Goal: Communication & Community: Answer question/provide support

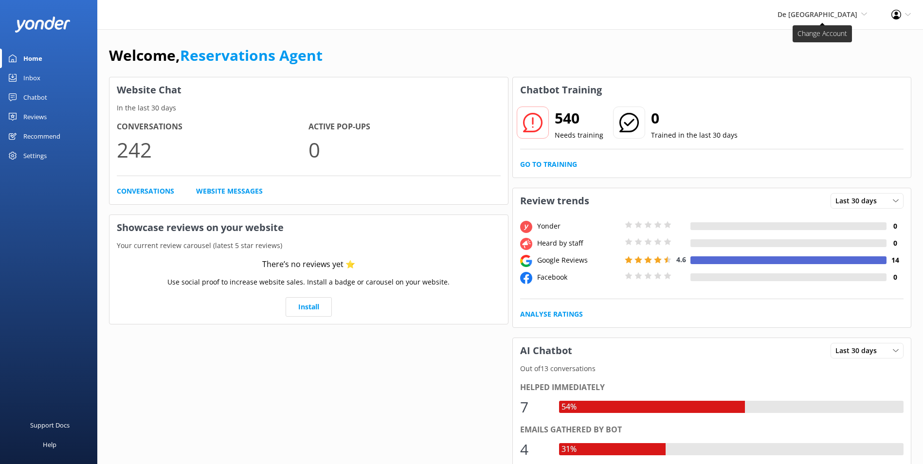
click at [835, 10] on span "De [GEOGRAPHIC_DATA]" at bounding box center [817, 14] width 80 height 9
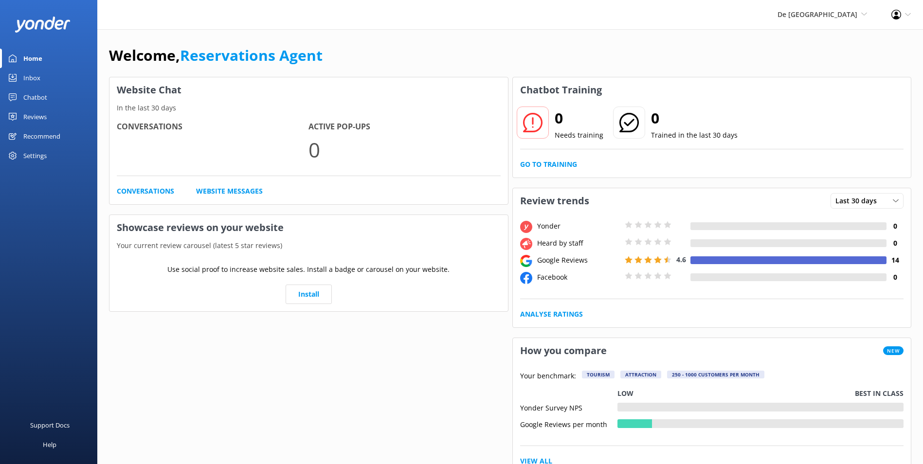
click at [52, 75] on link "Inbox" at bounding box center [48, 77] width 97 height 19
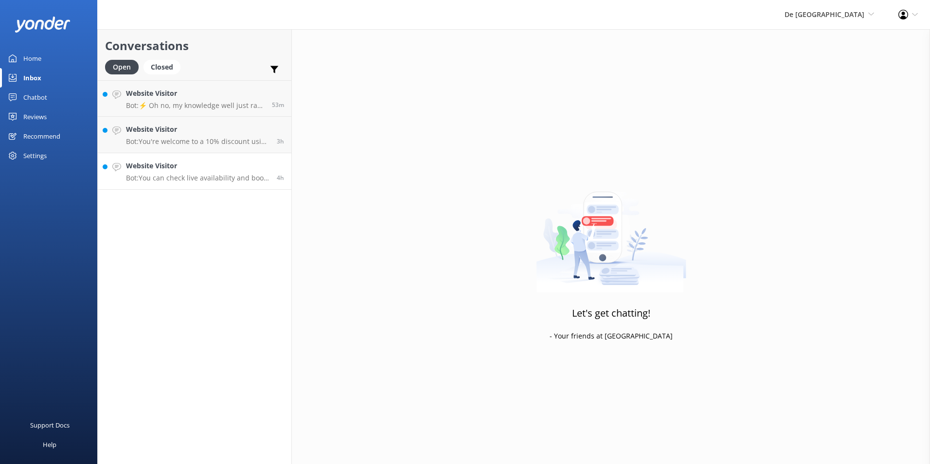
click at [179, 166] on h4 "Website Visitor" at bounding box center [198, 166] width 144 height 11
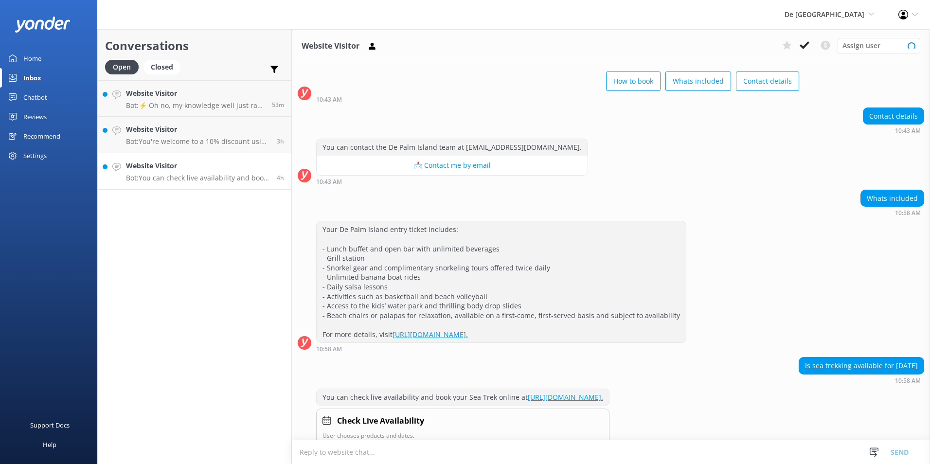
scroll to position [65, 0]
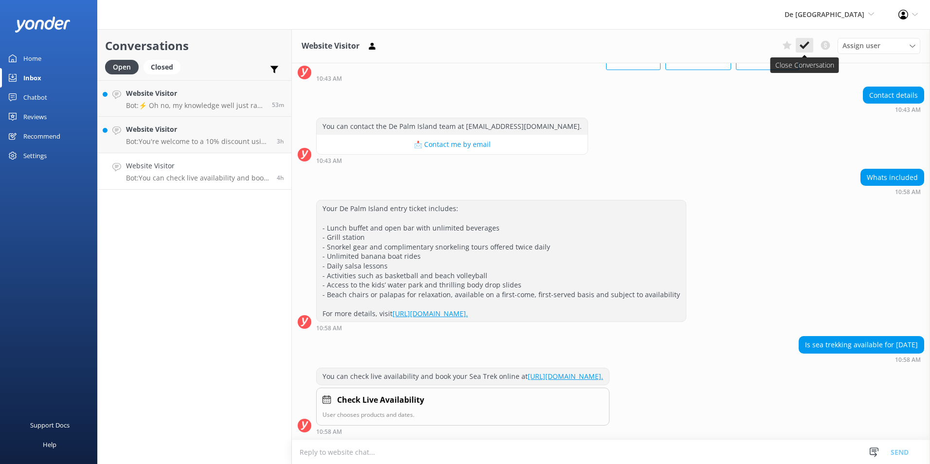
click at [804, 48] on use at bounding box center [805, 45] width 10 height 8
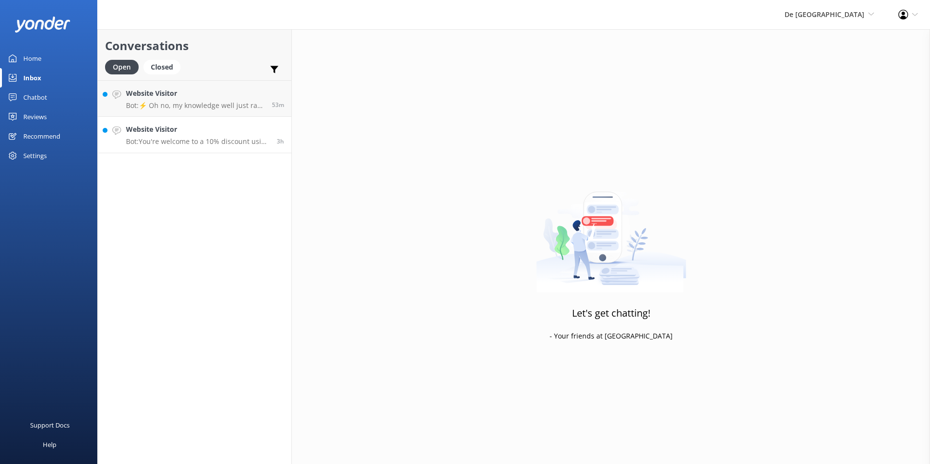
click at [168, 124] on h4 "Website Visitor" at bounding box center [198, 129] width 144 height 11
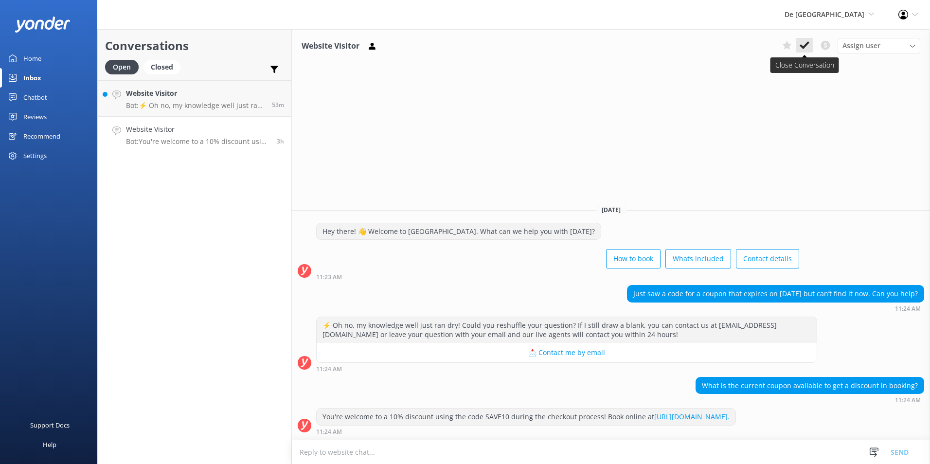
click at [807, 43] on use at bounding box center [805, 45] width 10 height 8
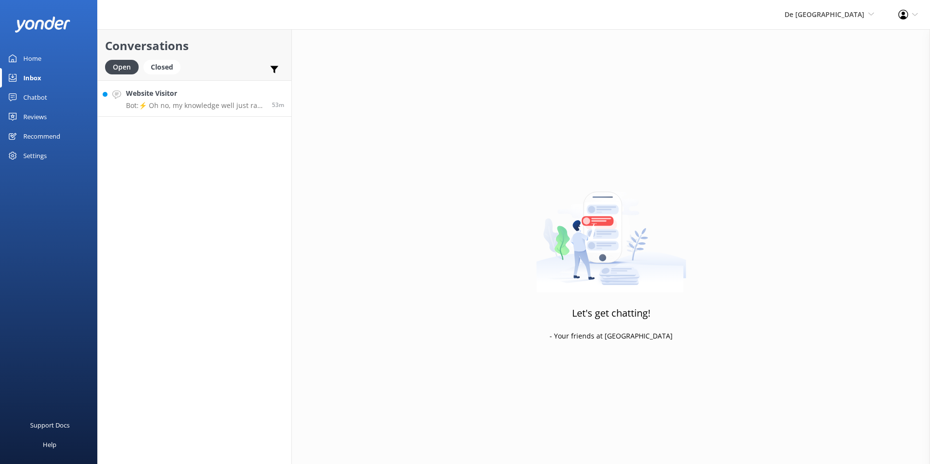
click at [172, 109] on p "Bot: ⚡ Oh no, my knowledge well just ran dry! Could you reshuffle your question…" at bounding box center [195, 105] width 139 height 9
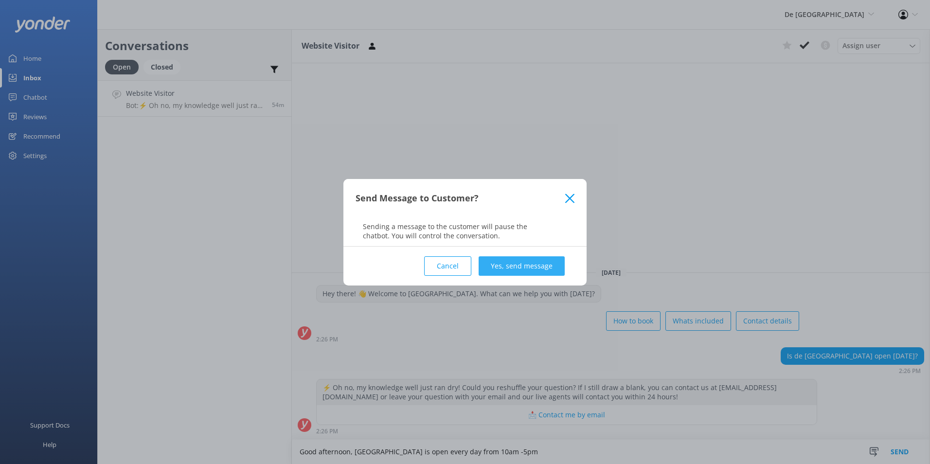
type textarea "Good afternoon, [GEOGRAPHIC_DATA] is open every day from 10am -5pm"
click at [540, 261] on button "Yes, send message" at bounding box center [522, 265] width 86 height 19
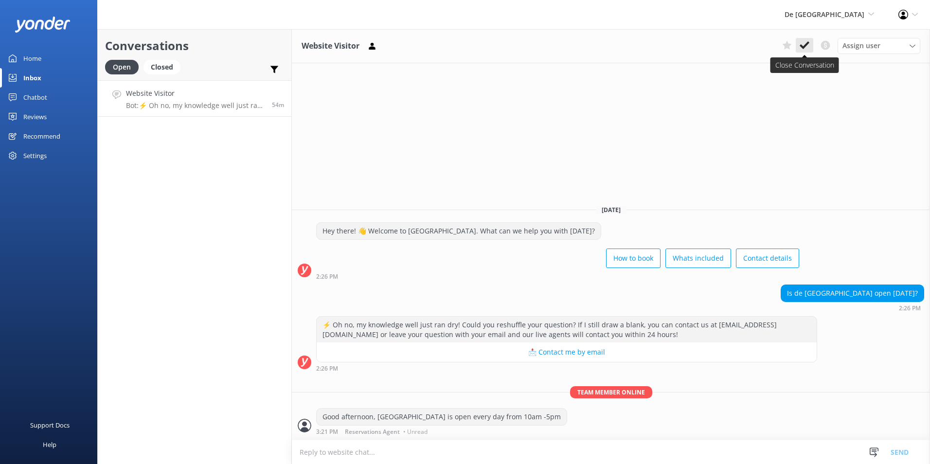
click at [807, 40] on icon at bounding box center [805, 45] width 10 height 10
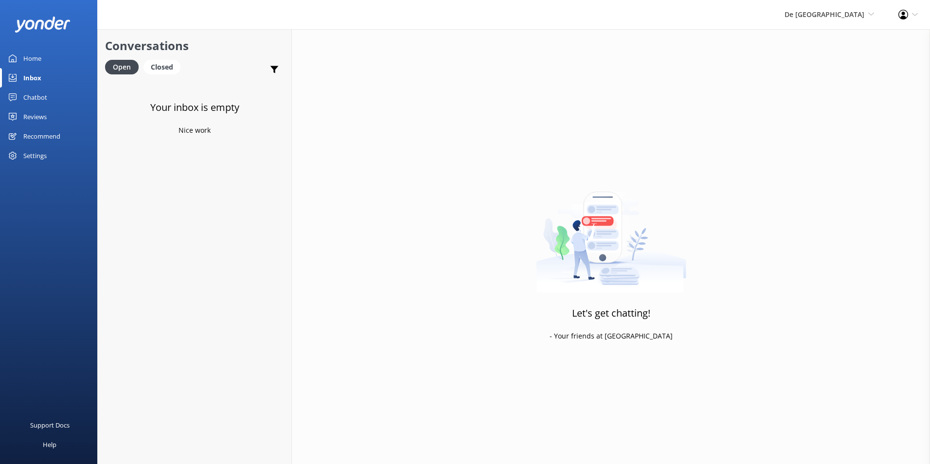
click at [851, 8] on div "De [GEOGRAPHIC_DATA] [GEOGRAPHIC_DATA] [GEOGRAPHIC_DATA]'s Activities Expert Th…" at bounding box center [830, 14] width 114 height 29
click at [849, 60] on link "Aruba's Activities Expert" at bounding box center [838, 65] width 97 height 23
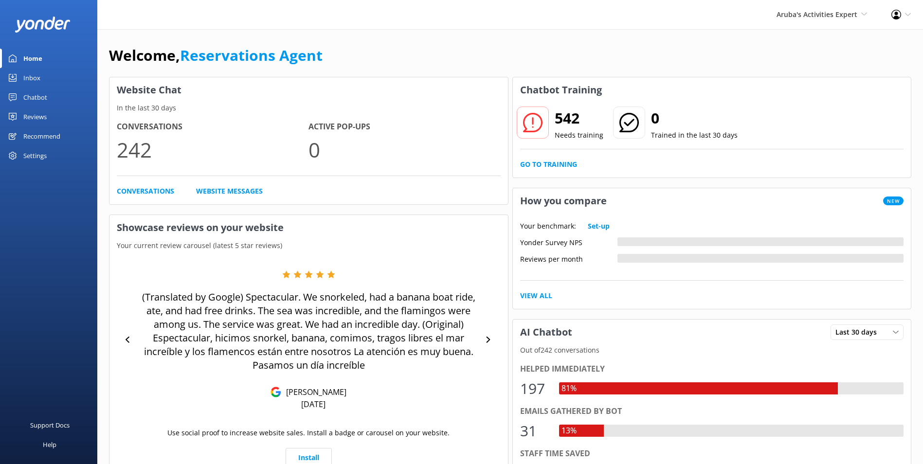
click at [49, 77] on link "Inbox" at bounding box center [48, 77] width 97 height 19
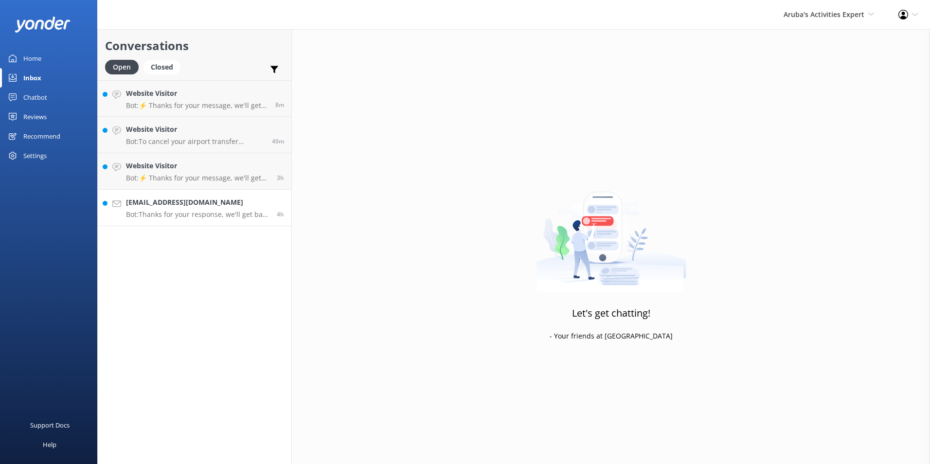
click at [180, 213] on p "Bot: Thanks for your response, we'll get back to you as soon as we can during o…" at bounding box center [198, 214] width 144 height 9
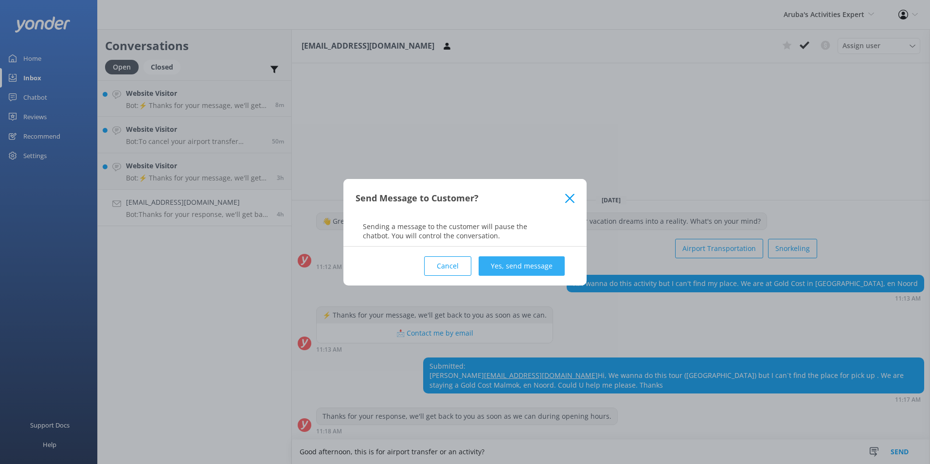
type textarea "Good afternoon, this is for airport transfer or an activity?"
click at [552, 266] on button "Yes, send message" at bounding box center [522, 265] width 86 height 19
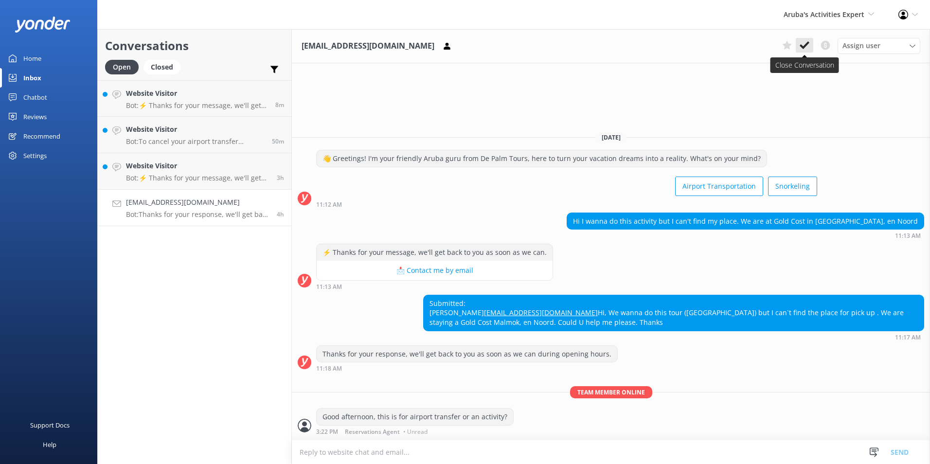
click at [803, 44] on icon at bounding box center [805, 45] width 10 height 10
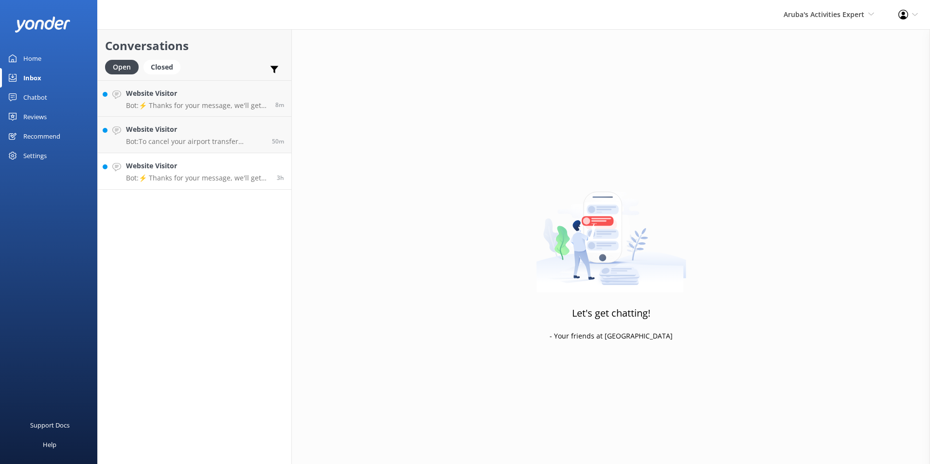
click at [188, 183] on link "Website Visitor Bot: ⚡ Thanks for your message, we'll get back to you as soon a…" at bounding box center [195, 171] width 194 height 36
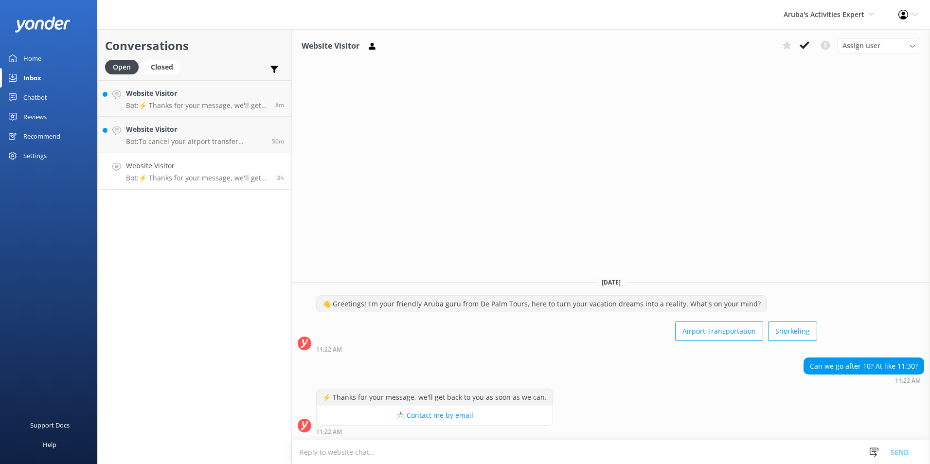
click at [385, 451] on textarea at bounding box center [611, 452] width 638 height 24
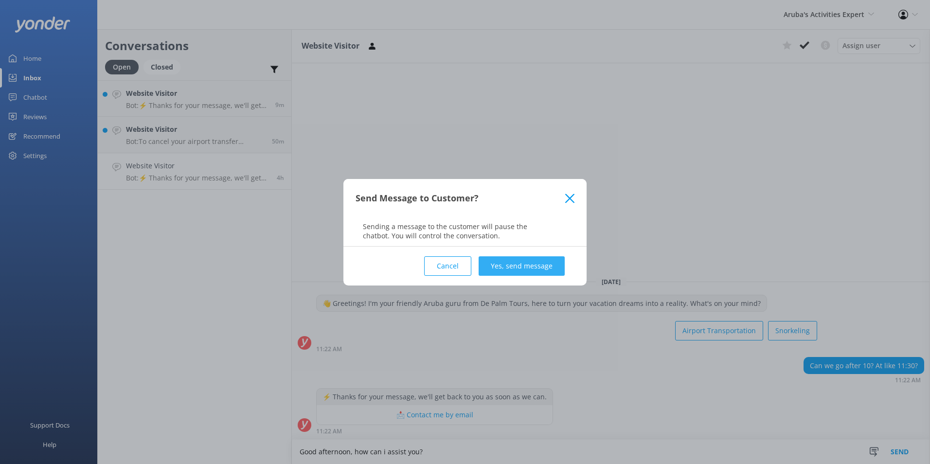
type textarea "Good afternoon, how can i assist you?"
click at [494, 270] on button "Yes, send message" at bounding box center [522, 265] width 86 height 19
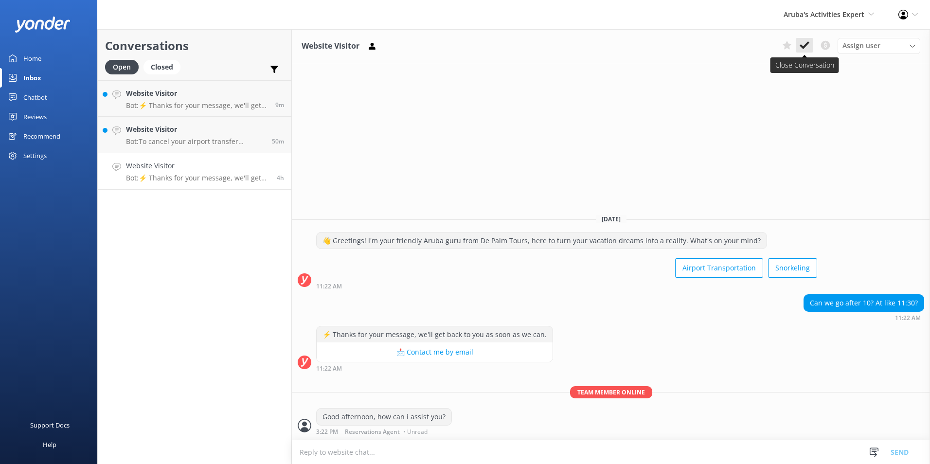
click at [809, 42] on icon at bounding box center [805, 45] width 10 height 10
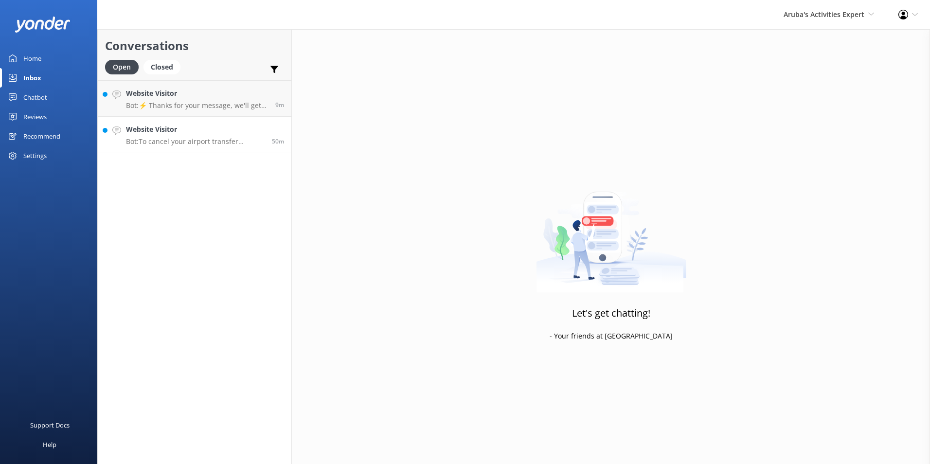
click at [169, 131] on h4 "Website Visitor" at bounding box center [195, 129] width 139 height 11
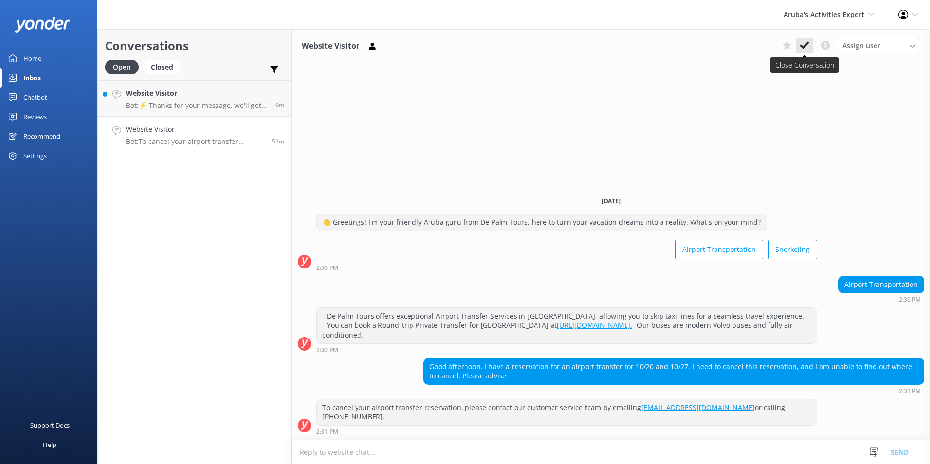
click at [806, 43] on icon at bounding box center [805, 45] width 10 height 10
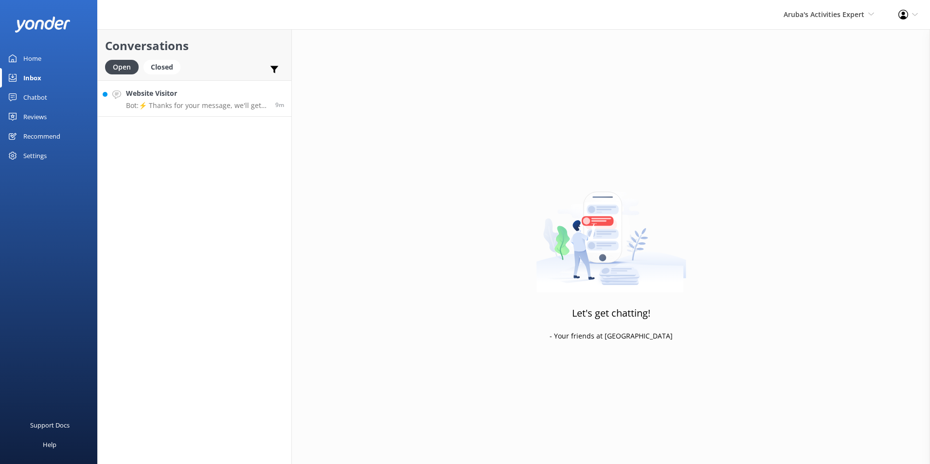
click at [144, 99] on h4 "Website Visitor" at bounding box center [197, 93] width 142 height 11
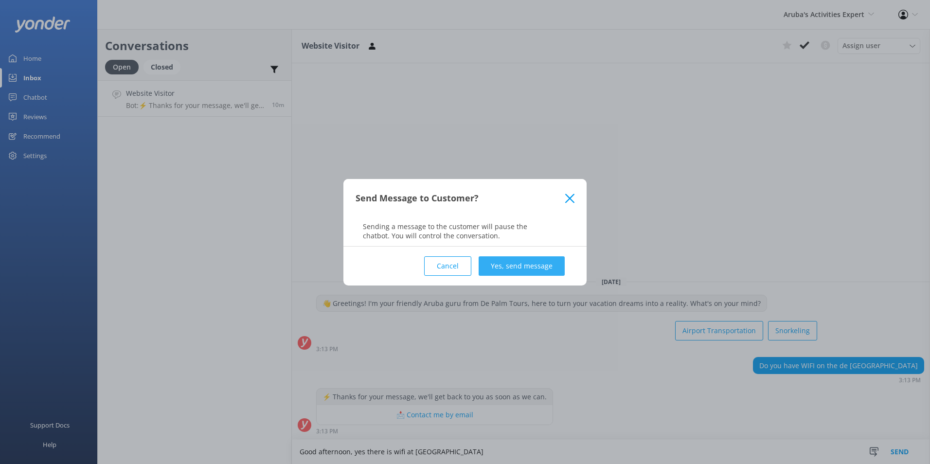
type textarea "Good afternoon, yes there is wifi at [GEOGRAPHIC_DATA]"
click at [506, 260] on button "Yes, send message" at bounding box center [522, 265] width 86 height 19
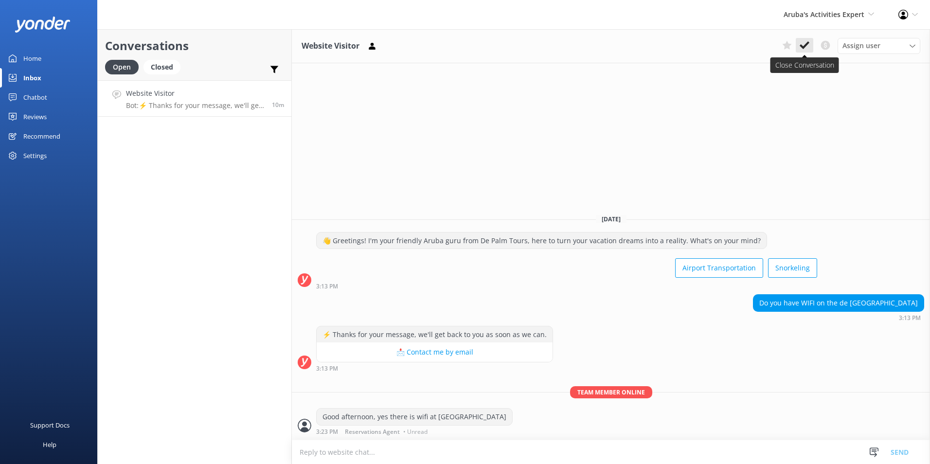
click at [807, 42] on icon at bounding box center [805, 45] width 10 height 10
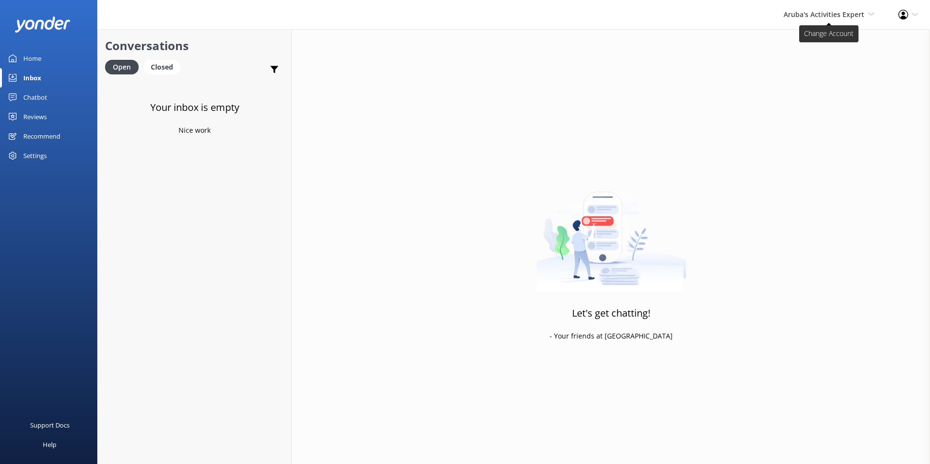
click at [831, 11] on span "Aruba's Activities Expert" at bounding box center [824, 14] width 81 height 9
click at [825, 84] on link "The Captain" at bounding box center [838, 88] width 97 height 23
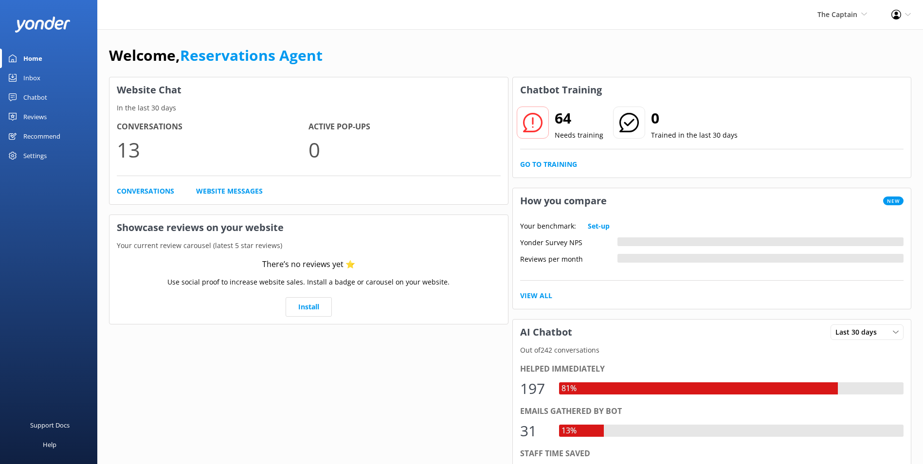
click at [58, 74] on link "Inbox" at bounding box center [48, 77] width 97 height 19
